Goal: Information Seeking & Learning: Learn about a topic

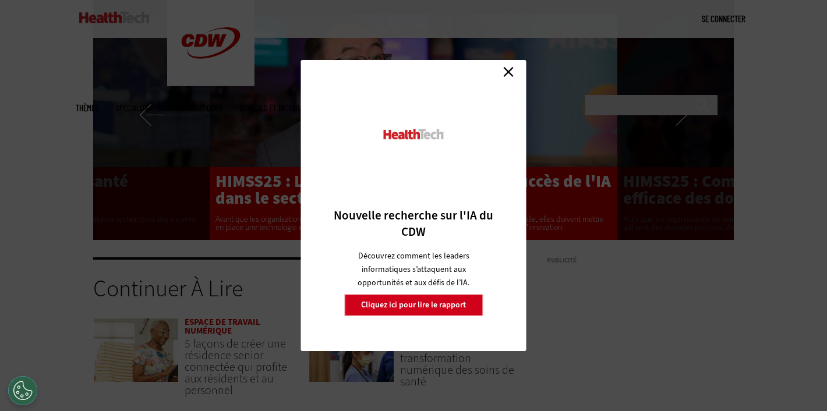
scroll to position [2382, 0]
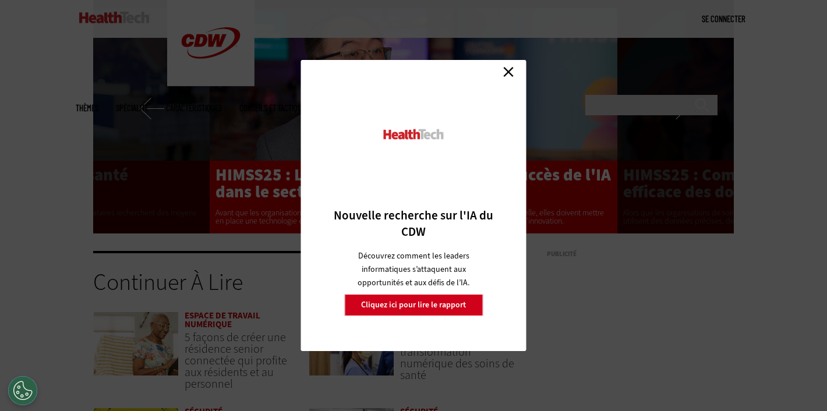
click at [507, 72] on link "Fermer" at bounding box center [508, 71] width 17 height 17
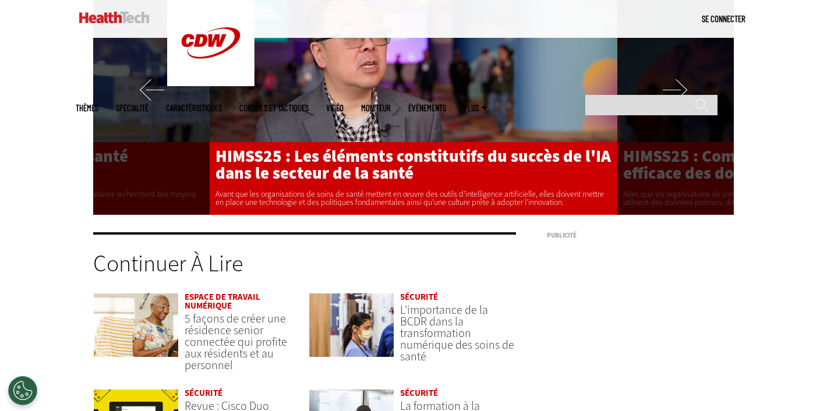
scroll to position [2402, 0]
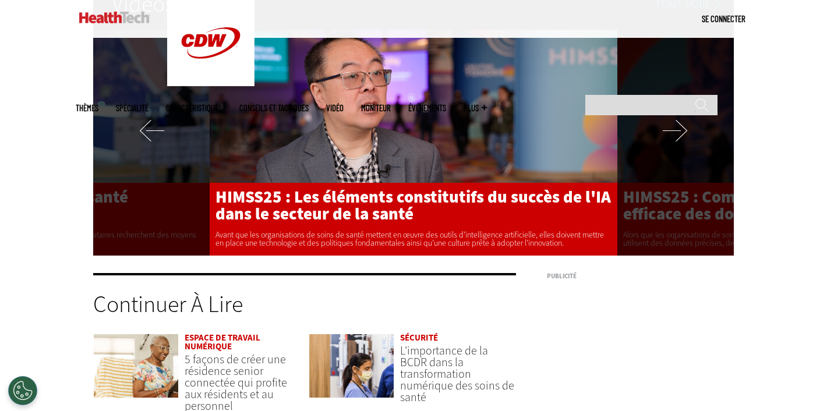
scroll to position [2477, 0]
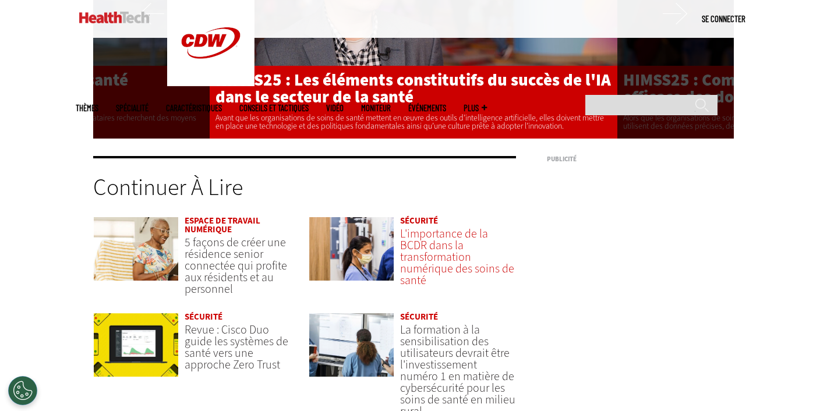
click at [448, 248] on font "L'importance de la BCDR dans la transformation numérique des soins de santé" at bounding box center [457, 257] width 114 height 62
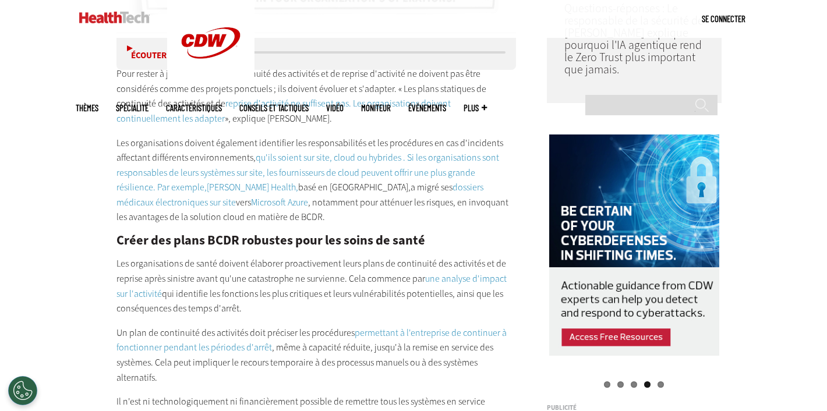
scroll to position [1146, 0]
